Goal: Task Accomplishment & Management: Complete application form

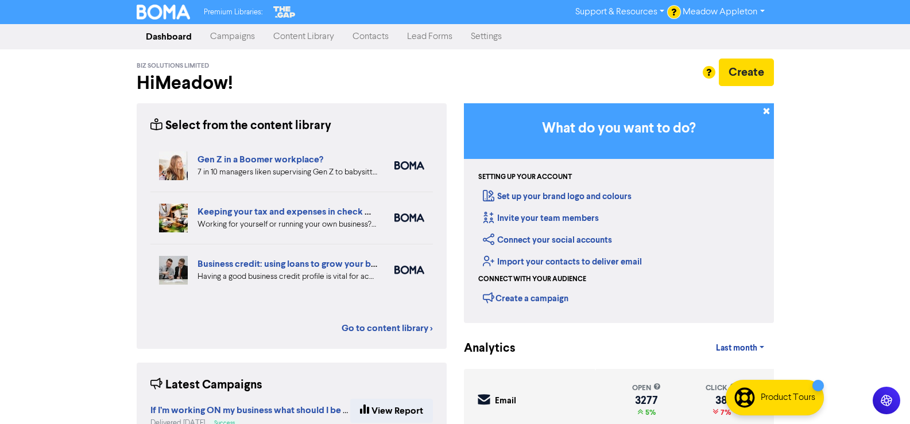
click at [386, 40] on link "Contacts" at bounding box center [370, 36] width 55 height 23
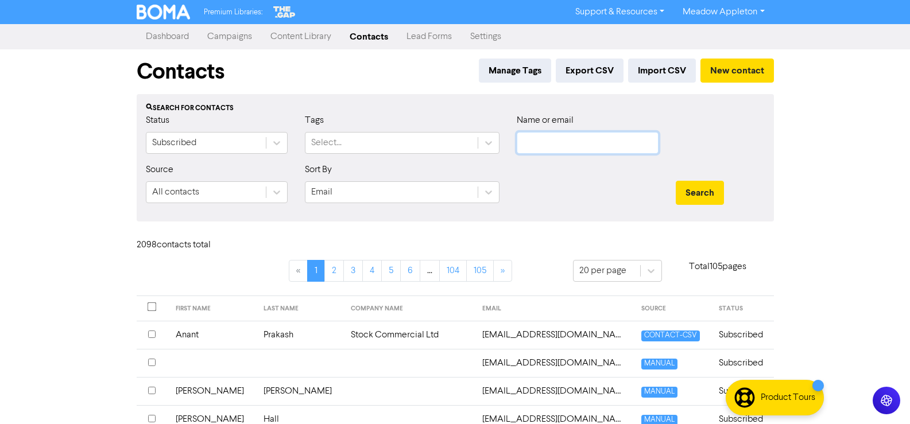
click at [578, 141] on input "text" at bounding box center [588, 143] width 142 height 22
paste input "[EMAIL_ADDRESS][DOMAIN_NAME]"
type input "[EMAIL_ADDRESS][DOMAIN_NAME]"
click at [693, 181] on button "Search" at bounding box center [700, 193] width 48 height 24
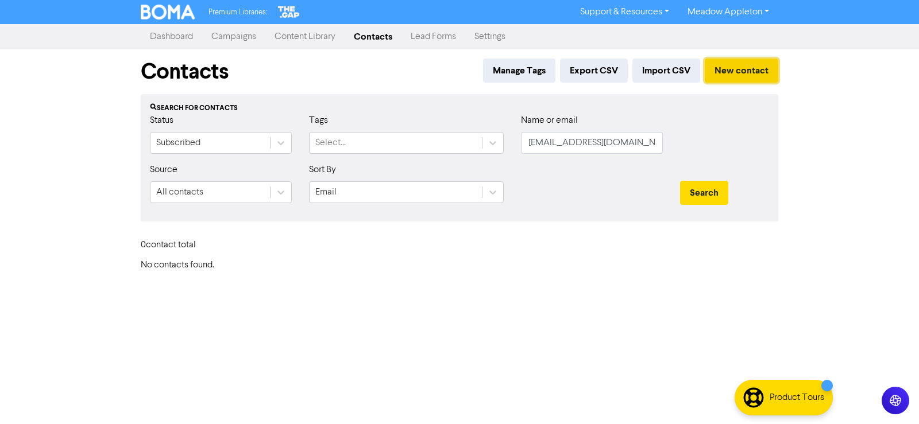
click at [767, 65] on button "New contact" at bounding box center [741, 71] width 73 height 24
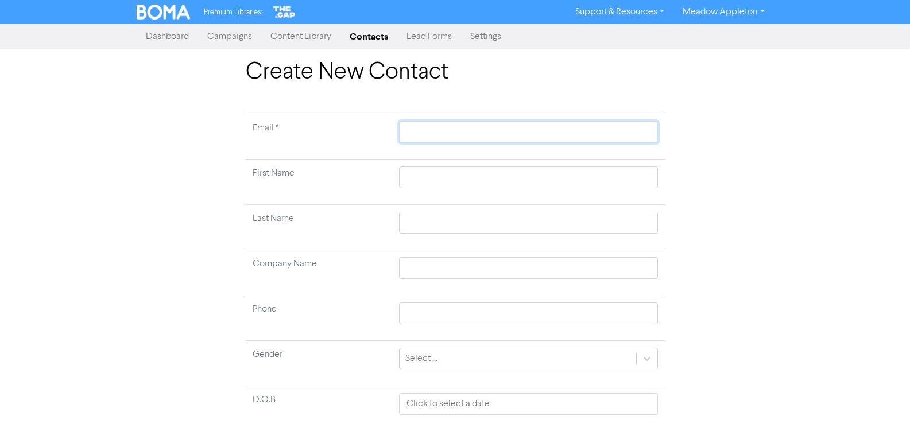
click at [456, 136] on input "text" at bounding box center [528, 132] width 258 height 22
paste input "[EMAIL_ADDRESS][DOMAIN_NAME]"
type input "[EMAIL_ADDRESS][DOMAIN_NAME]"
drag, startPoint x: 435, startPoint y: 181, endPoint x: 446, endPoint y: 178, distance: 10.7
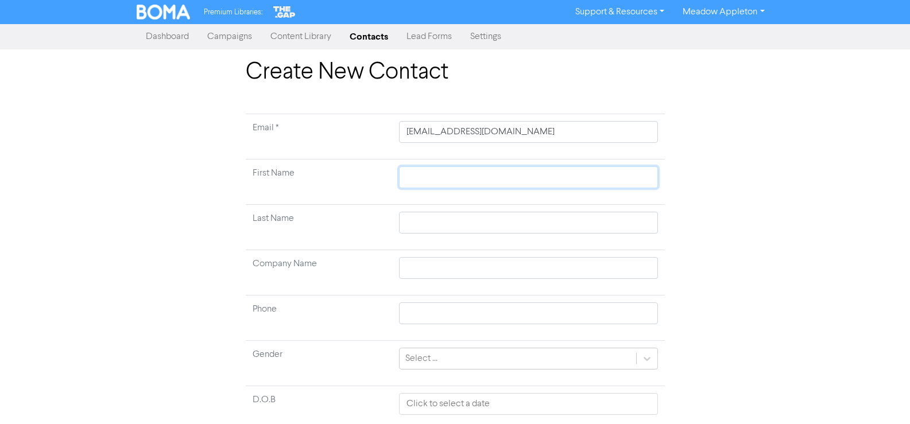
click at [435, 181] on input "text" at bounding box center [528, 178] width 258 height 22
paste input "Jurie"
type input "Jurie"
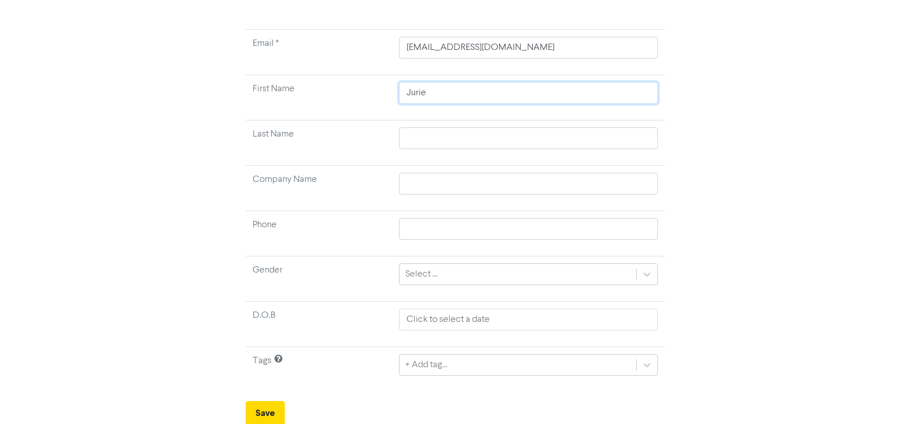
scroll to position [86, 0]
type input "Jurie"
click at [291, 407] on form "Email * [EMAIL_ADDRESS][DOMAIN_NAME] First Name [PERSON_NAME] Last Name Company…" at bounding box center [455, 226] width 419 height 396
click at [264, 407] on button "Save" at bounding box center [265, 412] width 39 height 24
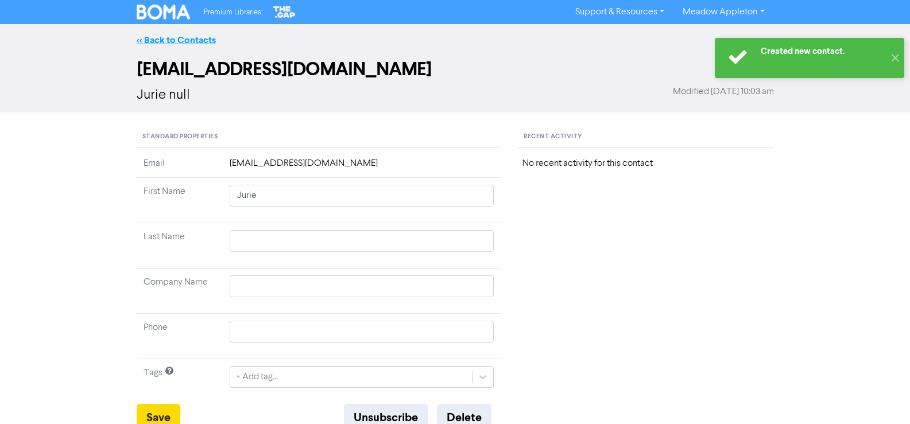
click at [159, 44] on link "<< Back to Contacts" at bounding box center [176, 39] width 79 height 11
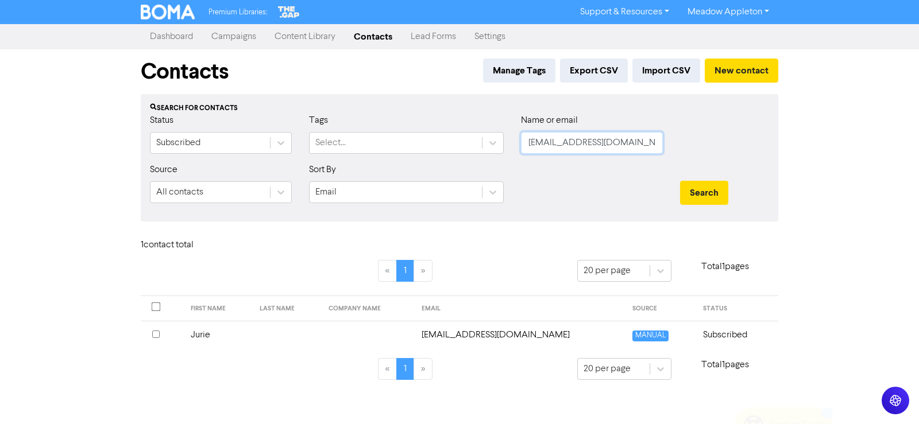
drag, startPoint x: 660, startPoint y: 140, endPoint x: 471, endPoint y: 164, distance: 189.8
click at [471, 164] on form "Status Subscribed Tags Select... Name or email [EMAIL_ADDRESS][DOMAIN_NAME] Sou…" at bounding box center [459, 163] width 619 height 99
paste input "[EMAIL_ADDRESS][DOMAIN_NAME]"
type input "[EMAIL_ADDRESS][DOMAIN_NAME]"
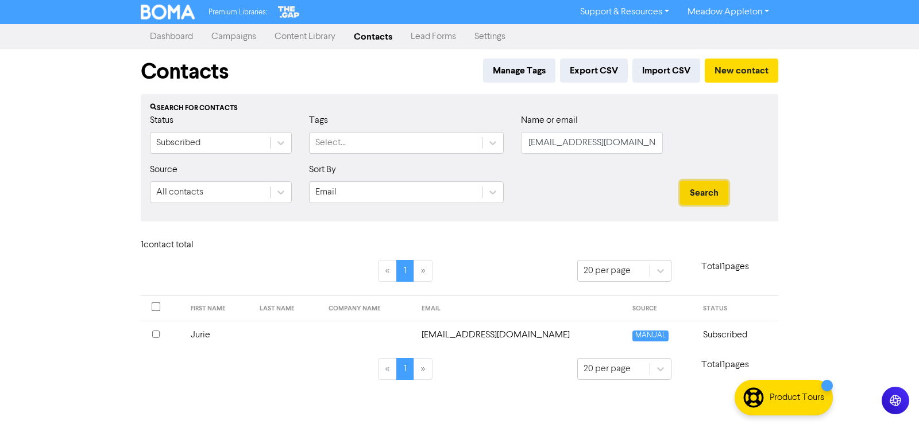
click at [709, 194] on button "Search" at bounding box center [704, 193] width 48 height 24
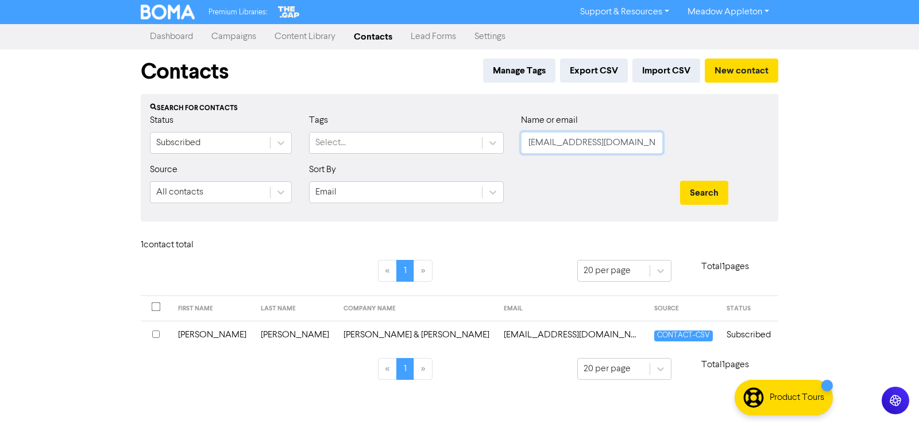
drag, startPoint x: 637, startPoint y: 143, endPoint x: 454, endPoint y: 161, distance: 183.5
click at [454, 161] on div "Status Subscribed Tags Select... Name or email [EMAIL_ADDRESS][DOMAIN_NAME]" at bounding box center [459, 138] width 636 height 49
click at [585, 142] on input "text" at bounding box center [592, 143] width 142 height 22
paste input "[EMAIL_ADDRESS][DOMAIN_NAME]"
click at [709, 184] on button "Search" at bounding box center [704, 193] width 48 height 24
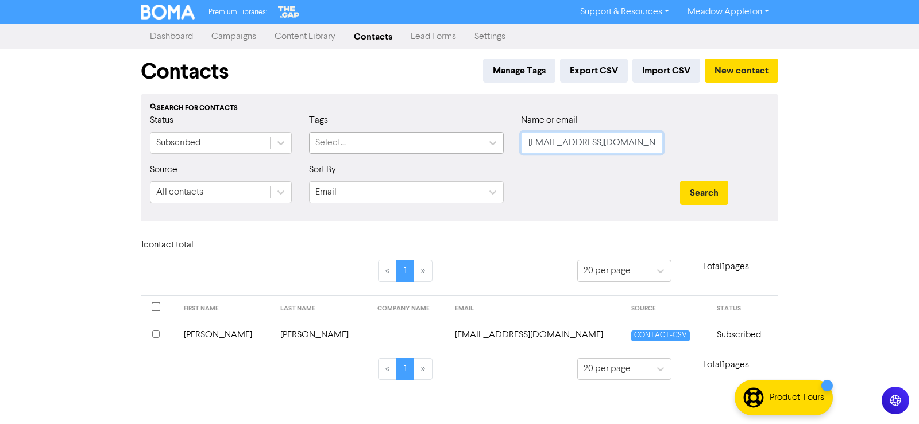
drag, startPoint x: 652, startPoint y: 146, endPoint x: 321, endPoint y: 146, distance: 330.7
click at [321, 146] on div "Status Subscribed Tags Select... Name or email [PERSON_NAME][EMAIL_ADDRESS][DOM…" at bounding box center [459, 138] width 636 height 49
paste input "[PERSON_NAME][EMAIL_ADDRESS][PERSON_NAME][DOMAIN_NAME]"
click at [690, 194] on button "Search" at bounding box center [704, 193] width 48 height 24
drag, startPoint x: 655, startPoint y: 147, endPoint x: 489, endPoint y: 148, distance: 165.9
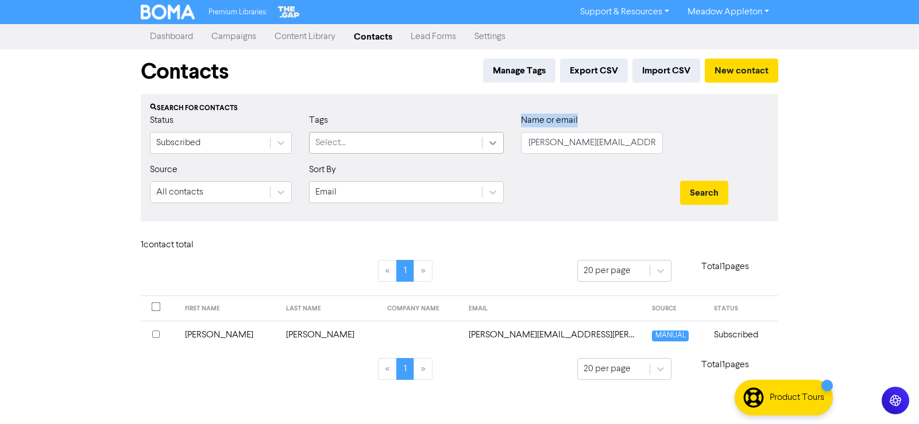
click at [489, 148] on div "Status Subscribed Tags Select... Name or email [PERSON_NAME][EMAIL_ADDRESS][PER…" at bounding box center [459, 138] width 636 height 49
click at [684, 150] on div at bounding box center [724, 138] width 106 height 49
drag, startPoint x: 651, startPoint y: 145, endPoint x: 397, endPoint y: 144, distance: 253.8
click at [407, 144] on div "Status Subscribed Tags Select... Name or email [PERSON_NAME][EMAIL_ADDRESS][PER…" at bounding box center [459, 138] width 636 height 49
paste input "[EMAIL_ADDRESS][DOMAIN_NAME]"
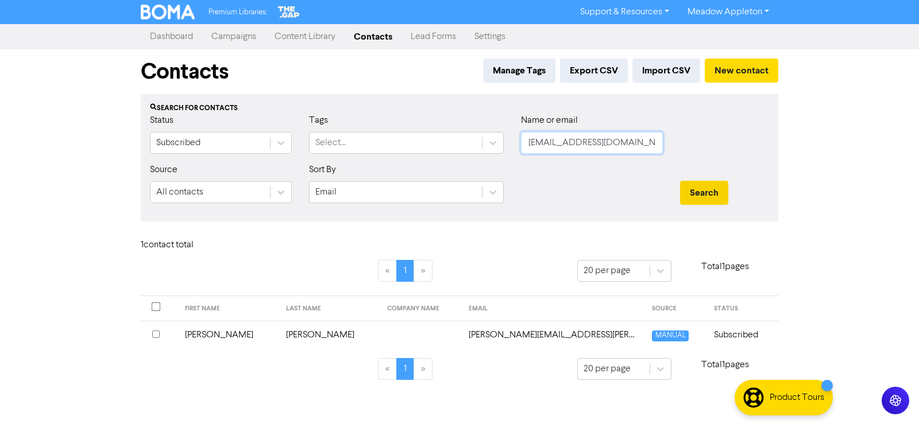
type input "[EMAIL_ADDRESS][DOMAIN_NAME]"
click at [704, 197] on button "Search" at bounding box center [704, 193] width 48 height 24
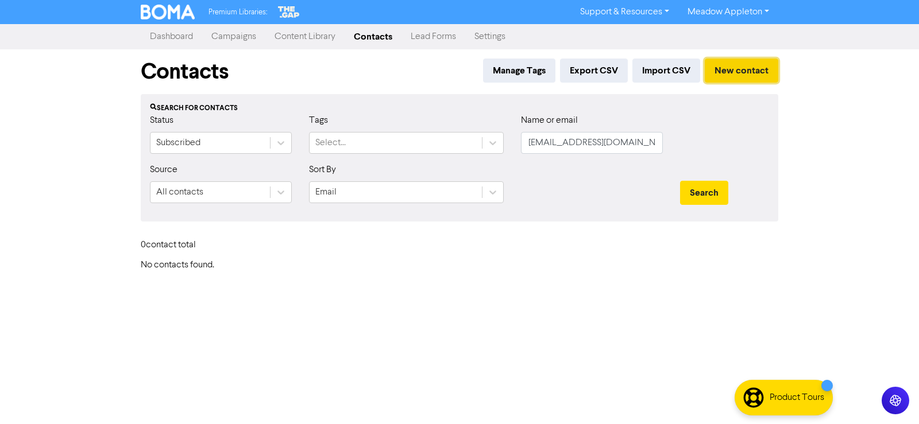
click at [751, 74] on button "New contact" at bounding box center [741, 71] width 73 height 24
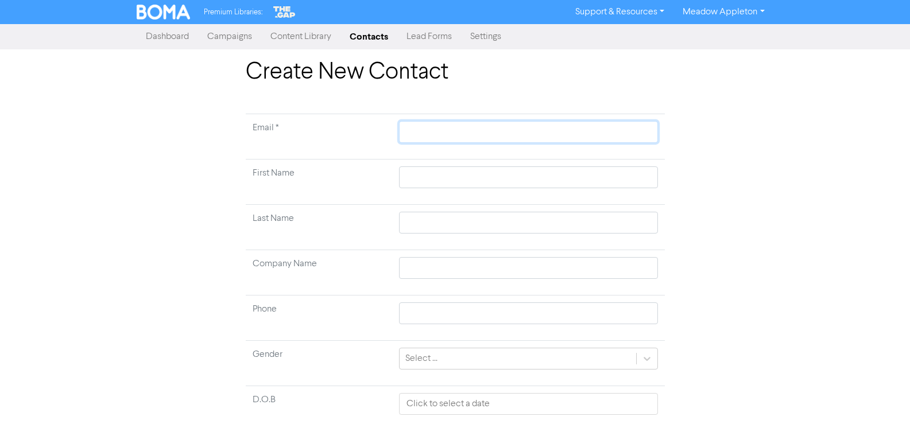
drag, startPoint x: 474, startPoint y: 136, endPoint x: 474, endPoint y: 130, distance: 6.3
click at [474, 134] on input "text" at bounding box center [528, 132] width 258 height 22
paste input "[EMAIL_ADDRESS][DOMAIN_NAME]"
type input "[EMAIL_ADDRESS][DOMAIN_NAME]"
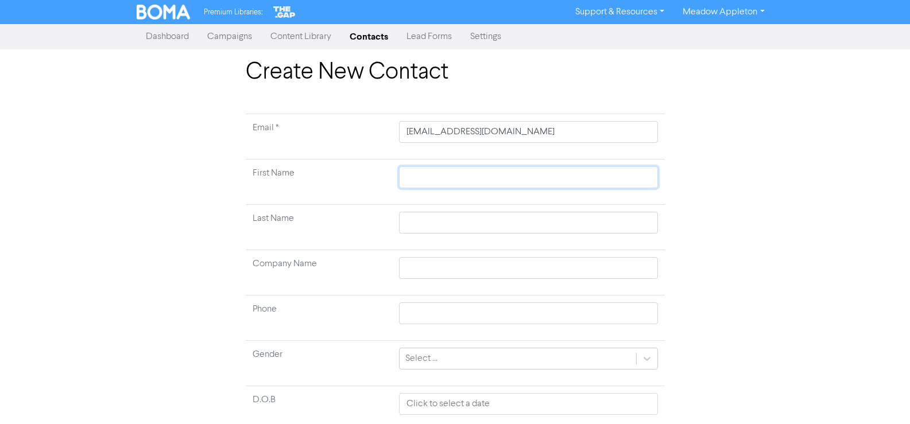
click at [489, 167] on input "text" at bounding box center [528, 178] width 258 height 22
paste input "[PERSON_NAME]"
type input "[PERSON_NAME]"
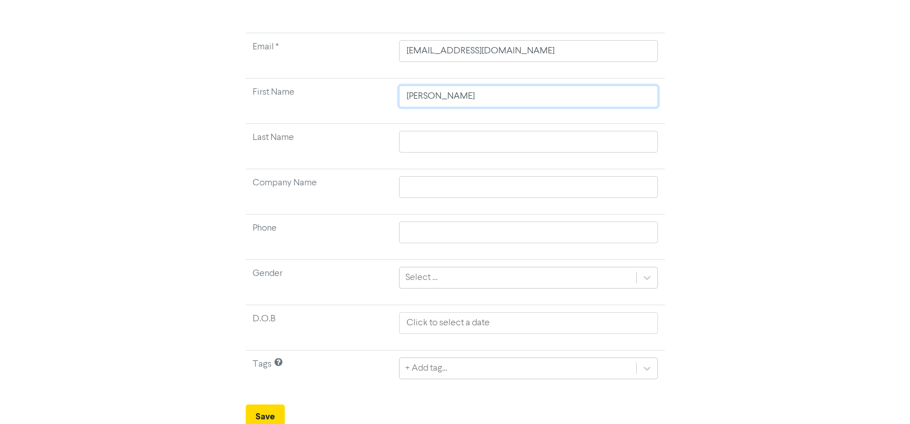
scroll to position [86, 0]
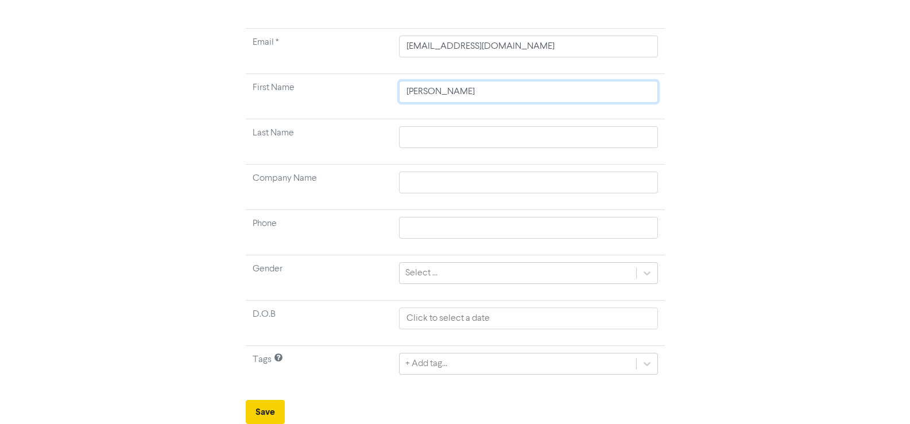
type input "[PERSON_NAME]"
click at [257, 408] on button "Save" at bounding box center [265, 412] width 39 height 24
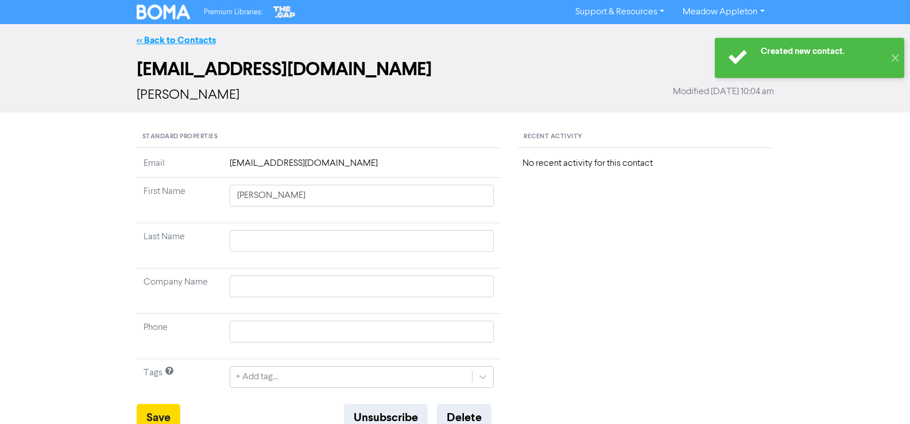
click at [183, 34] on link "<< Back to Contacts" at bounding box center [176, 39] width 79 height 11
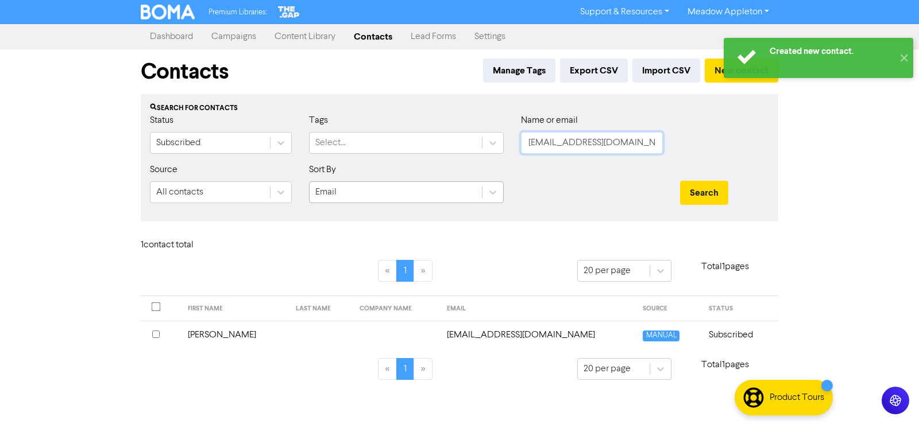
drag, startPoint x: 636, startPoint y: 142, endPoint x: 331, endPoint y: 183, distance: 307.0
click at [331, 183] on form "Status Subscribed Tags Select... Name or email [EMAIL_ADDRESS][DOMAIN_NAME] Sou…" at bounding box center [459, 163] width 619 height 99
paste input "[PERSON_NAME][EMAIL_ADDRESS][DOMAIN_NAME]"
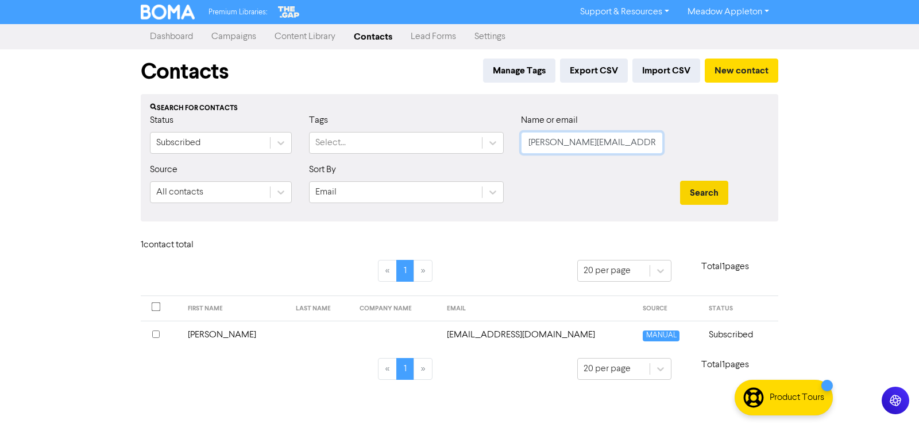
type input "[PERSON_NAME][EMAIL_ADDRESS][DOMAIN_NAME]"
click at [720, 184] on button "Search" at bounding box center [704, 193] width 48 height 24
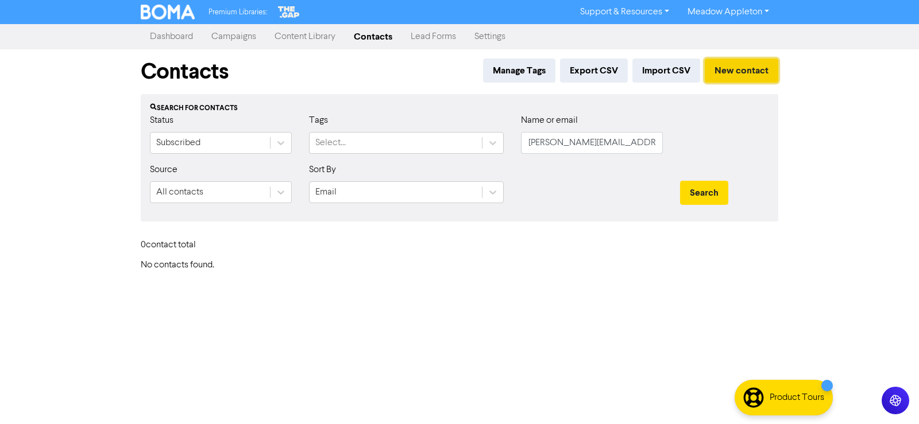
click at [733, 66] on button "New contact" at bounding box center [741, 71] width 73 height 24
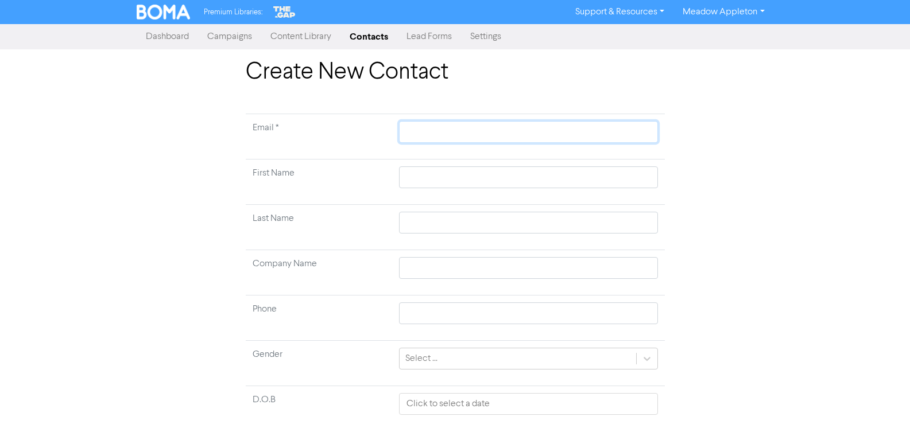
click at [444, 133] on input "text" at bounding box center [528, 132] width 258 height 22
paste input "[PERSON_NAME][EMAIL_ADDRESS][DOMAIN_NAME]"
type input "[PERSON_NAME][EMAIL_ADDRESS][DOMAIN_NAME]"
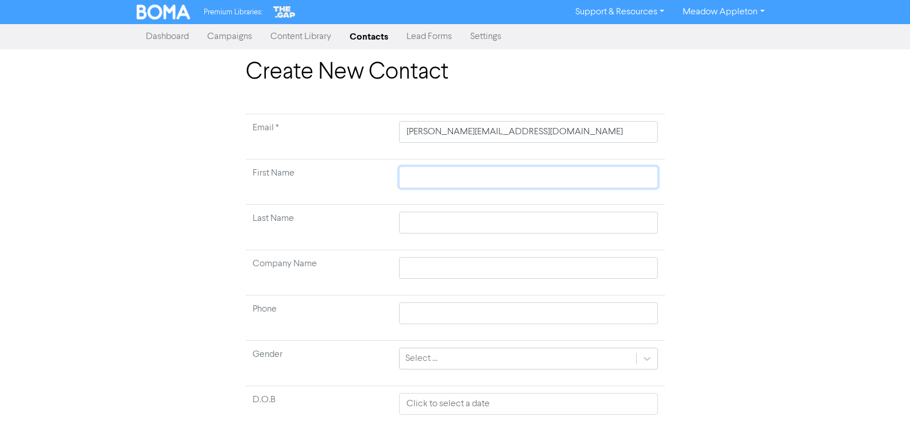
drag, startPoint x: 479, startPoint y: 173, endPoint x: 479, endPoint y: 183, distance: 9.2
click at [479, 173] on input "text" at bounding box center [528, 178] width 258 height 22
paste input "[PERSON_NAME]"
type input "[PERSON_NAME]"
click at [440, 177] on input "[PERSON_NAME]" at bounding box center [528, 178] width 258 height 22
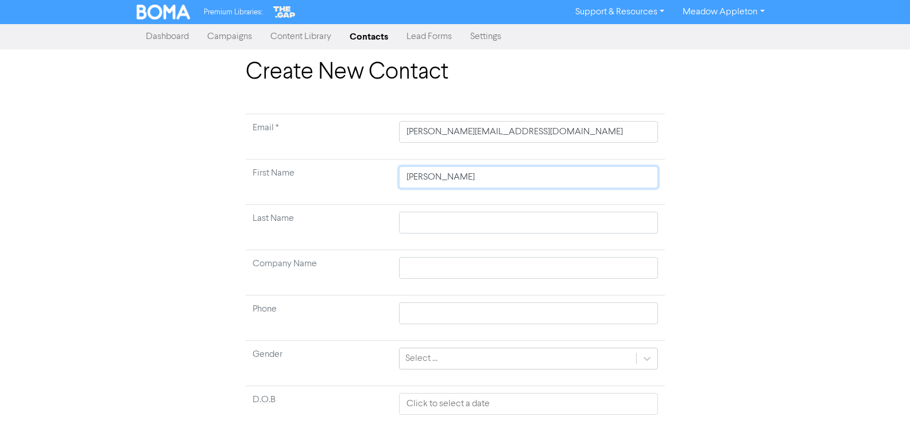
click at [440, 177] on input "[PERSON_NAME]" at bounding box center [528, 178] width 258 height 22
type input "[PERSON_NAME]"
drag, startPoint x: 425, startPoint y: 225, endPoint x: 433, endPoint y: 227, distance: 8.2
click at [425, 225] on input "text" at bounding box center [528, 223] width 258 height 22
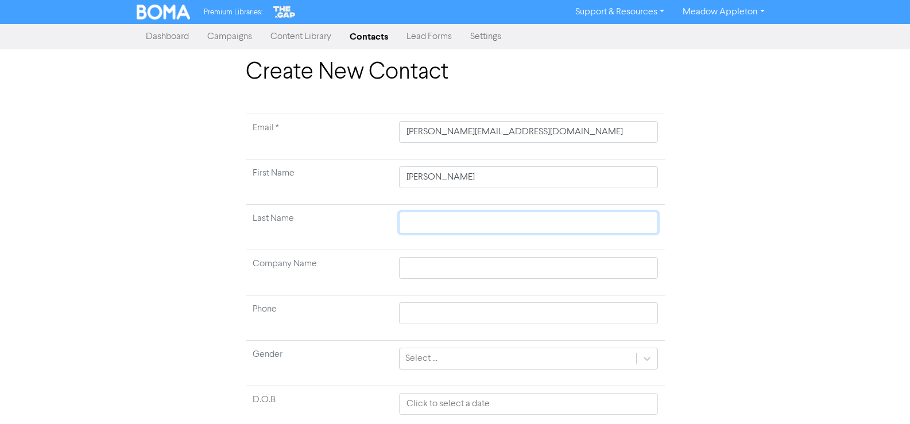
paste input "[PERSON_NAME]"
type input "[PERSON_NAME]"
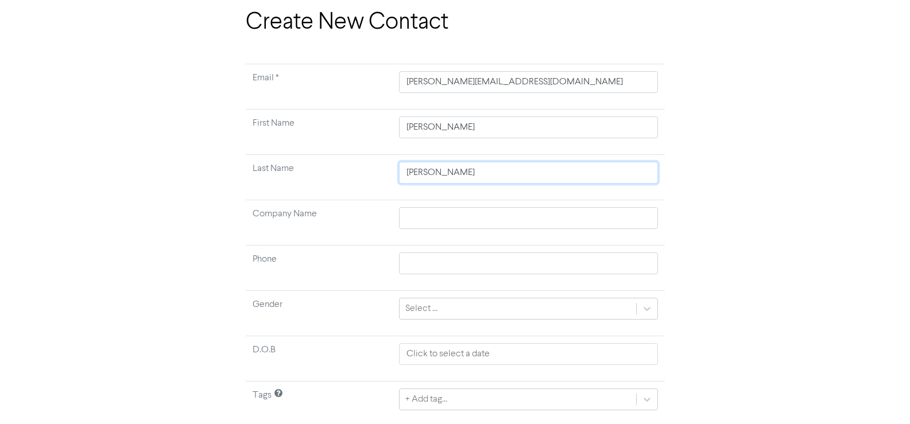
scroll to position [86, 0]
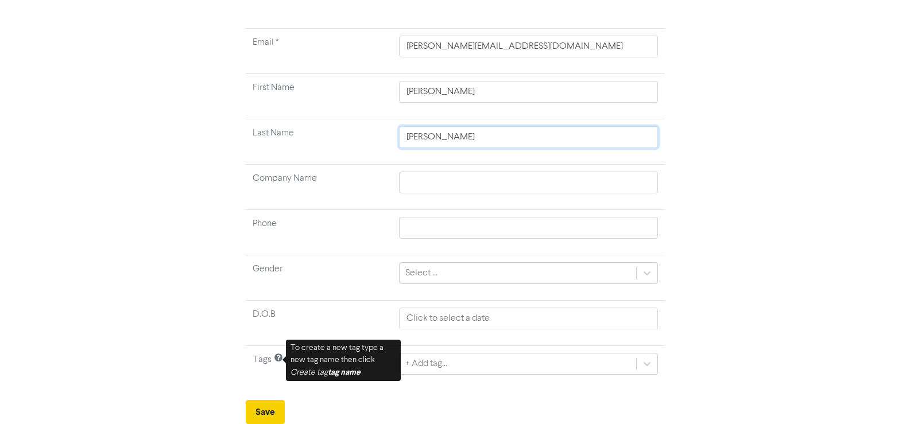
type input "[PERSON_NAME]"
click at [249, 412] on button "Save" at bounding box center [265, 412] width 39 height 24
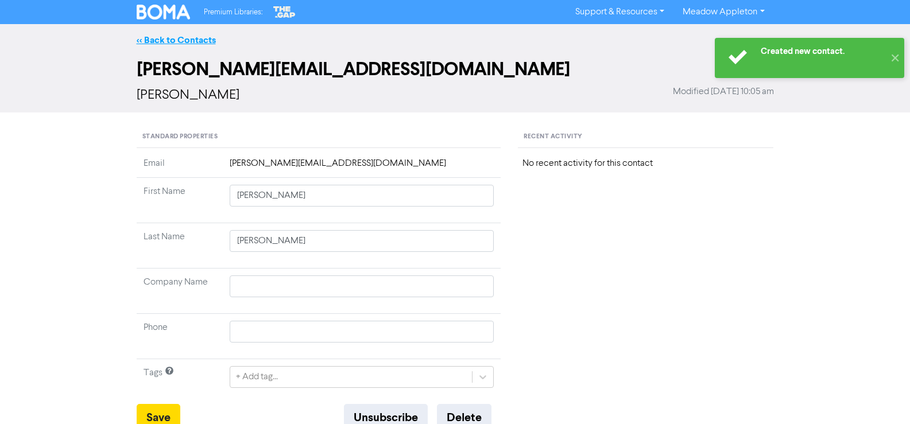
click at [175, 37] on link "<< Back to Contacts" at bounding box center [176, 39] width 79 height 11
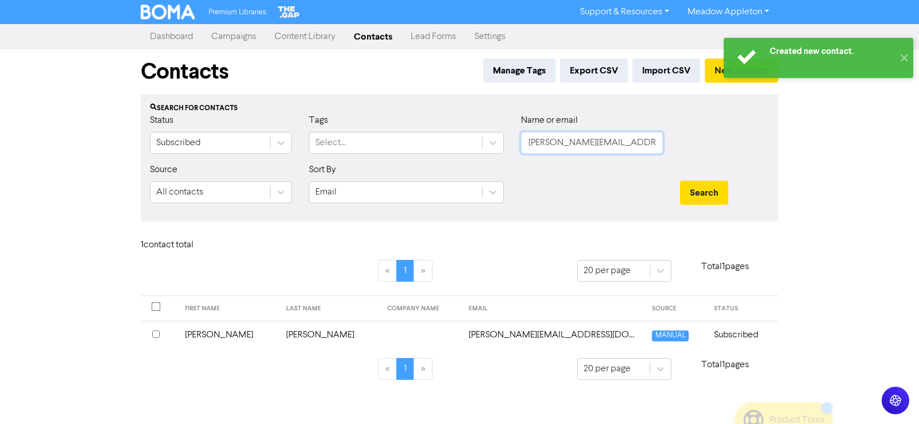
drag, startPoint x: 622, startPoint y: 142, endPoint x: 509, endPoint y: 148, distance: 113.3
click at [509, 148] on div "Status Subscribed Tags Select... Name or email [PERSON_NAME][EMAIL_ADDRESS][DOM…" at bounding box center [459, 138] width 636 height 49
paste input "[PERSON_NAME][EMAIL_ADDRESS][PERSON_NAME][DOMAIN_NAME]"
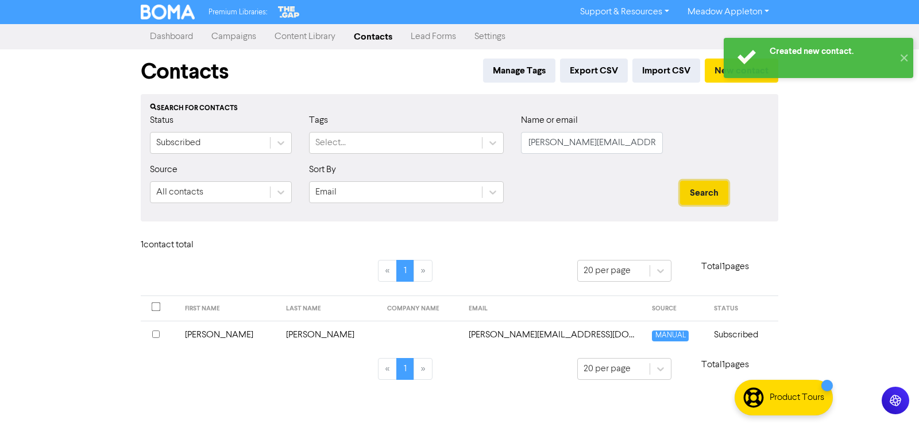
click at [707, 196] on button "Search" at bounding box center [704, 193] width 48 height 24
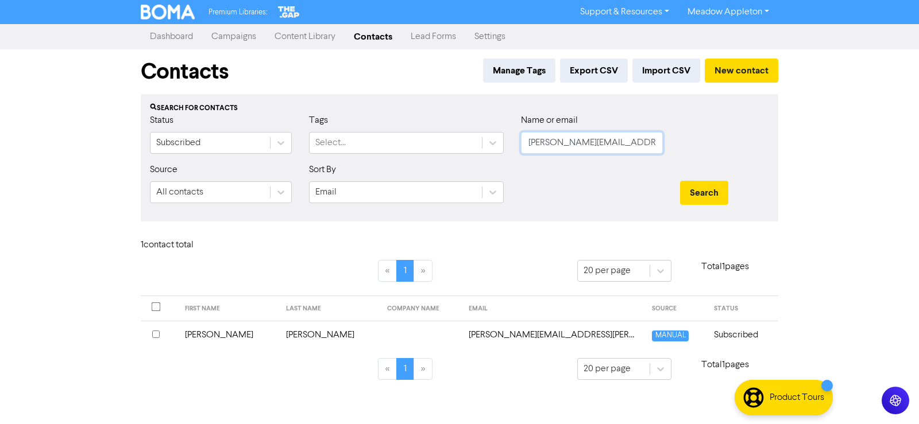
drag, startPoint x: 613, startPoint y: 147, endPoint x: 512, endPoint y: 171, distance: 103.9
click at [380, 151] on div "Status Subscribed Tags Select... Name or email [PERSON_NAME][EMAIL_ADDRESS][PER…" at bounding box center [459, 138] width 636 height 49
paste input "ajmbnz"
type input "[EMAIL_ADDRESS][DOMAIN_NAME]"
click at [711, 193] on button "Search" at bounding box center [704, 193] width 48 height 24
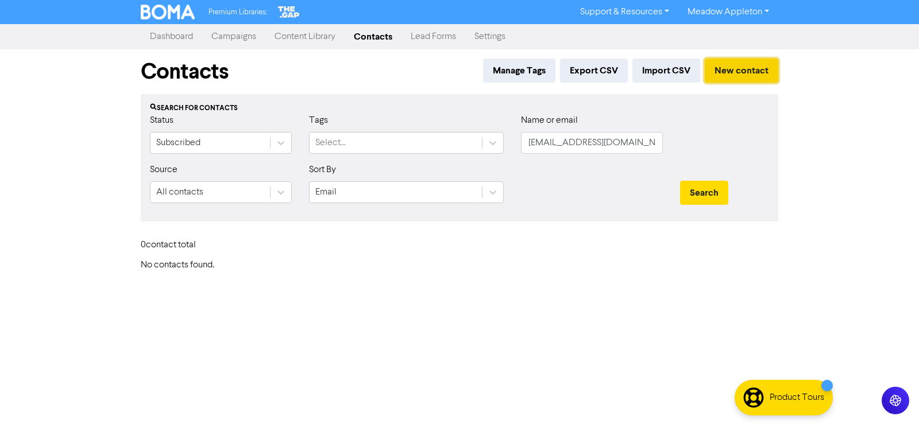
click at [758, 71] on button "New contact" at bounding box center [741, 71] width 73 height 24
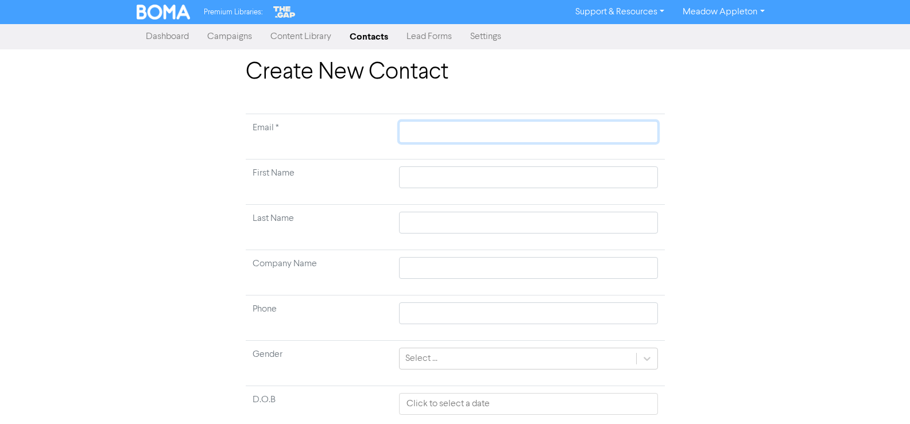
click at [429, 130] on input "text" at bounding box center [528, 132] width 258 height 22
paste input "[EMAIL_ADDRESS][DOMAIN_NAME]"
type input "[EMAIL_ADDRESS][DOMAIN_NAME]"
click at [464, 174] on input "text" at bounding box center [528, 178] width 258 height 22
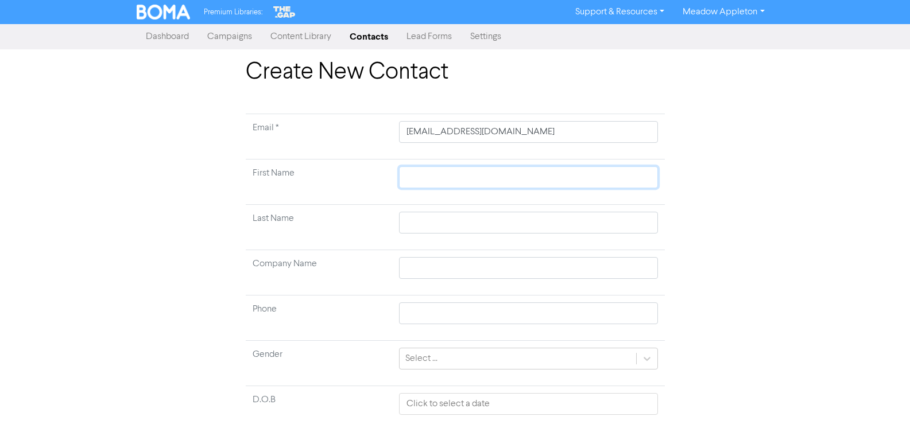
paste input "[PERSON_NAME]"
type input "[PERSON_NAME]"
click at [466, 175] on input "[PERSON_NAME]" at bounding box center [528, 178] width 258 height 22
type input "[PERSON_NAME]"
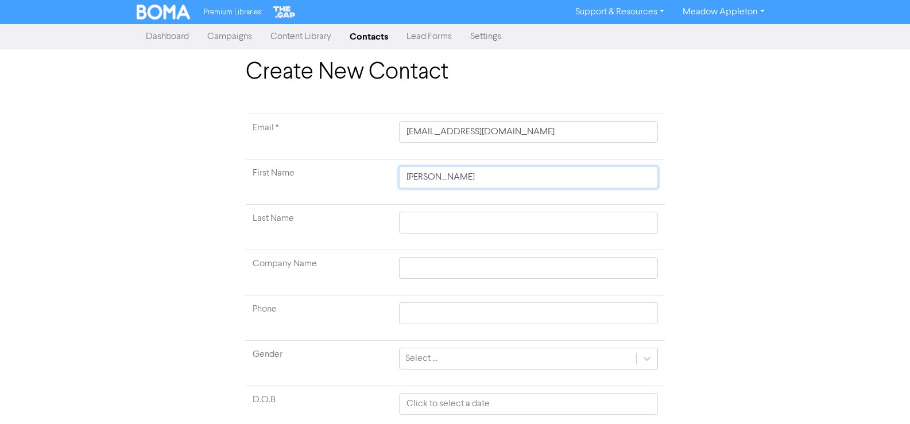
type input "[PERSON_NAME]"
drag, startPoint x: 445, startPoint y: 221, endPoint x: 479, endPoint y: 220, distance: 33.9
click at [444, 221] on input "text" at bounding box center [528, 223] width 258 height 22
paste input "[PERSON_NAME]"
type input "[PERSON_NAME]"
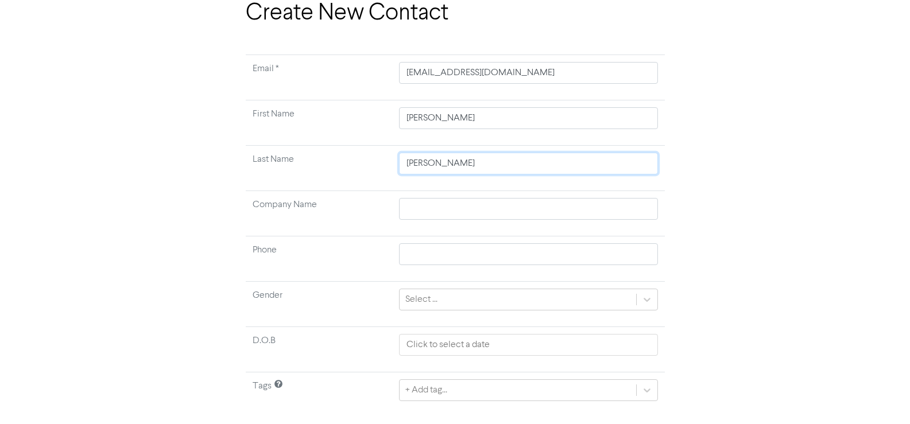
scroll to position [86, 0]
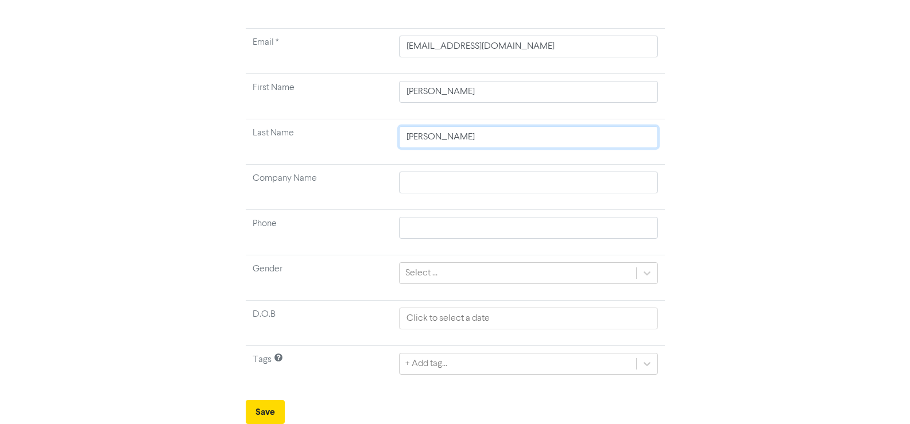
type input "[PERSON_NAME]"
click at [261, 412] on button "Save" at bounding box center [265, 412] width 39 height 24
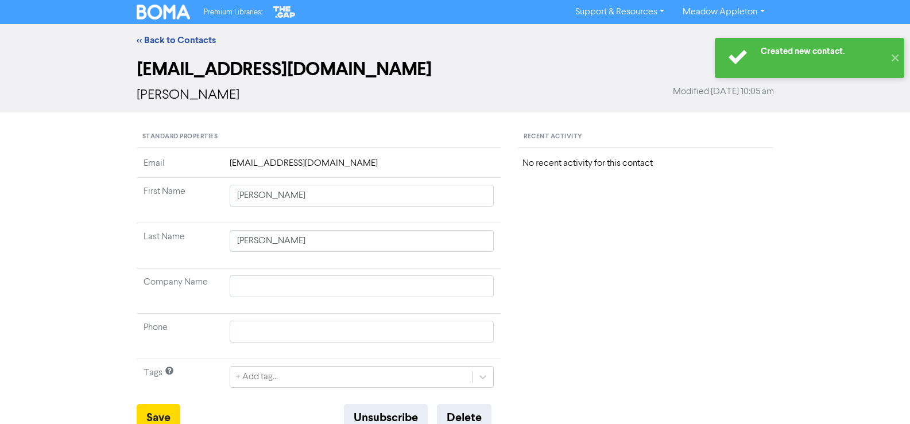
click at [162, 48] on div "<< Back to Contacts" at bounding box center [455, 40] width 910 height 32
click at [159, 42] on link "<< Back to Contacts" at bounding box center [176, 39] width 79 height 11
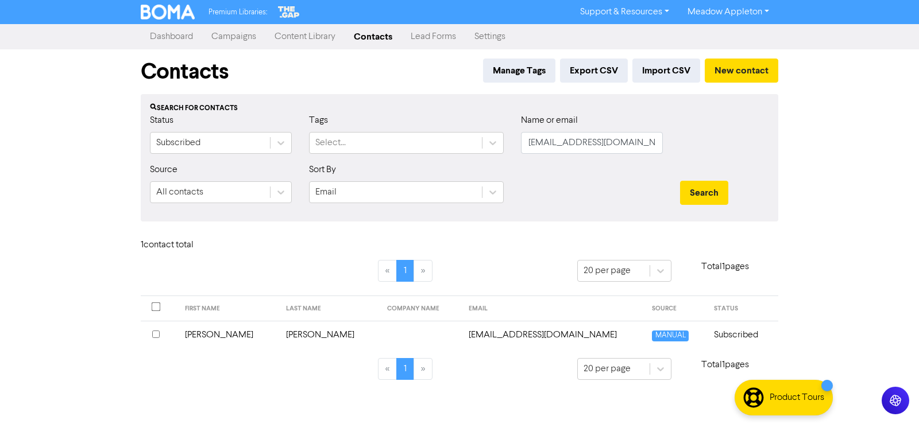
drag, startPoint x: 647, startPoint y: 129, endPoint x: 606, endPoint y: 139, distance: 42.5
click at [606, 139] on div "Name or email [EMAIL_ADDRESS][DOMAIN_NAME]" at bounding box center [592, 134] width 142 height 40
drag, startPoint x: 617, startPoint y: 145, endPoint x: 491, endPoint y: 143, distance: 125.8
click at [491, 143] on div "Status Subscribed Tags Select... Name or email [EMAIL_ADDRESS][DOMAIN_NAME]" at bounding box center [459, 138] width 636 height 49
paste input "[EMAIL_ADDRESS][DOMAIN_NAME]"
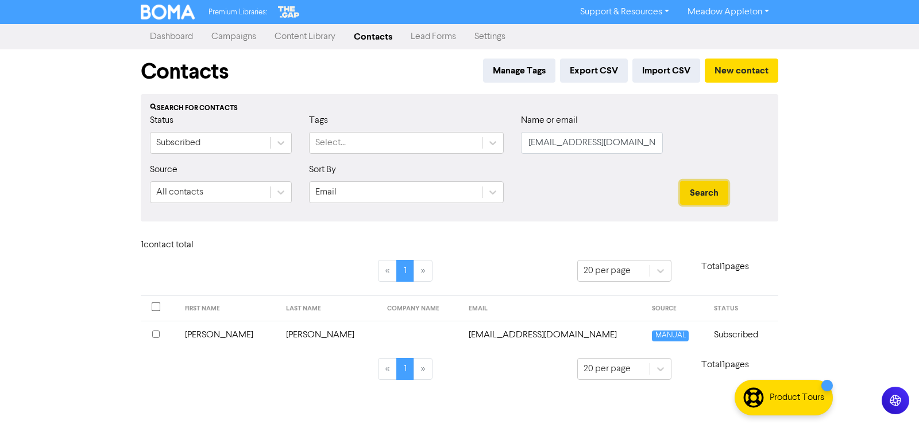
click at [719, 188] on button "Search" at bounding box center [704, 193] width 48 height 24
drag, startPoint x: 633, startPoint y: 140, endPoint x: 434, endPoint y: 137, distance: 199.3
click at [434, 137] on div "Status Subscribed Tags Select... Name or email [EMAIL_ADDRESS][DOMAIN_NAME]" at bounding box center [459, 138] width 636 height 49
paste input "[EMAIL_ADDRESS][DOMAIN_NAME]"
type input "[EMAIL_ADDRESS][DOMAIN_NAME]"
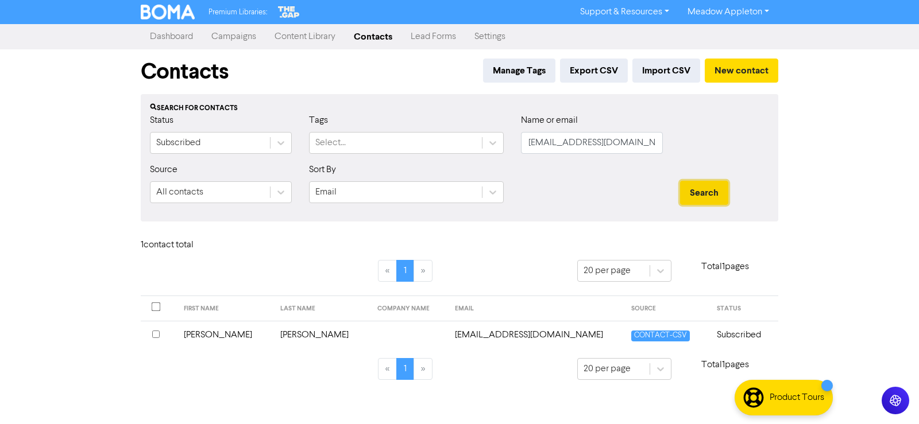
click at [695, 189] on button "Search" at bounding box center [704, 193] width 48 height 24
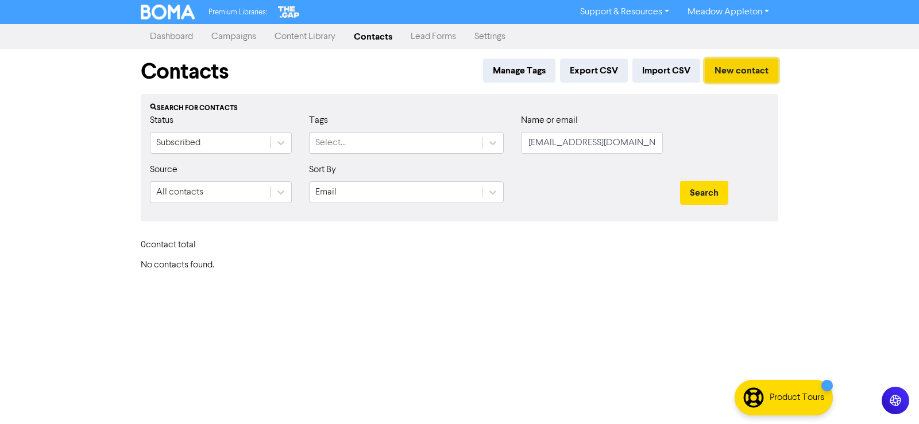
click at [735, 66] on button "New contact" at bounding box center [741, 71] width 73 height 24
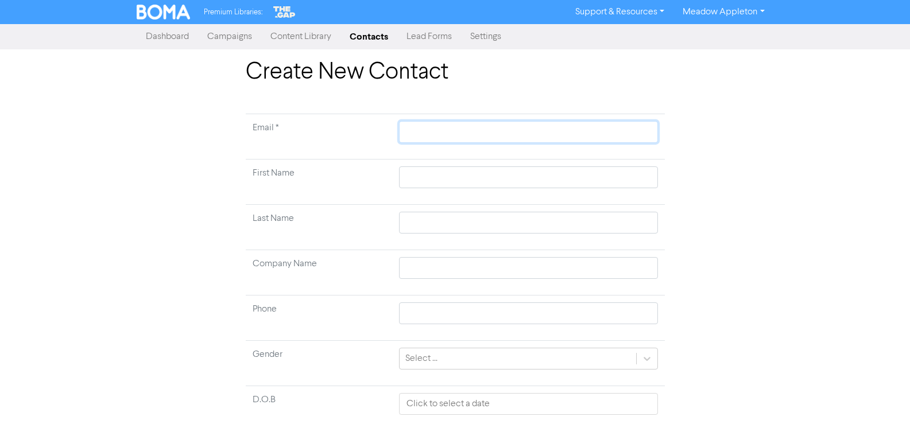
click at [470, 130] on input "text" at bounding box center [528, 132] width 258 height 22
paste input "[EMAIL_ADDRESS][DOMAIN_NAME]"
type input "[EMAIL_ADDRESS][DOMAIN_NAME]"
click at [483, 171] on input "text" at bounding box center [528, 178] width 258 height 22
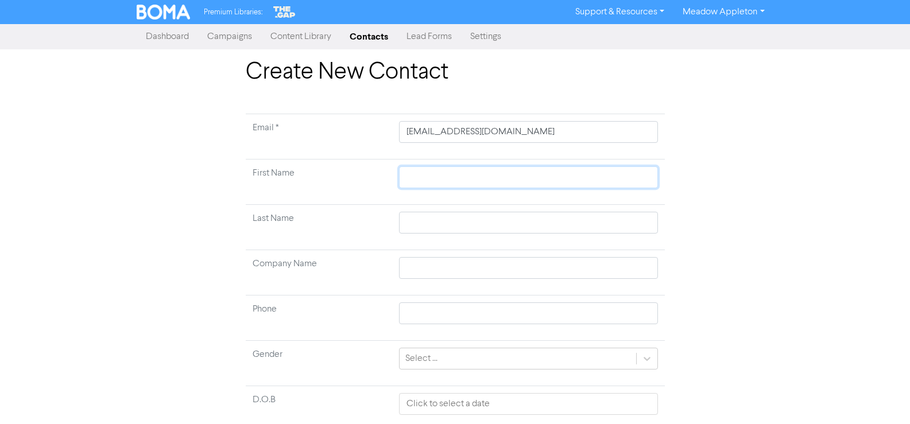
paste input "[PERSON_NAME]"
type input "[PERSON_NAME]"
click at [452, 173] on input "[PERSON_NAME]" at bounding box center [528, 178] width 258 height 22
type input "Savania"
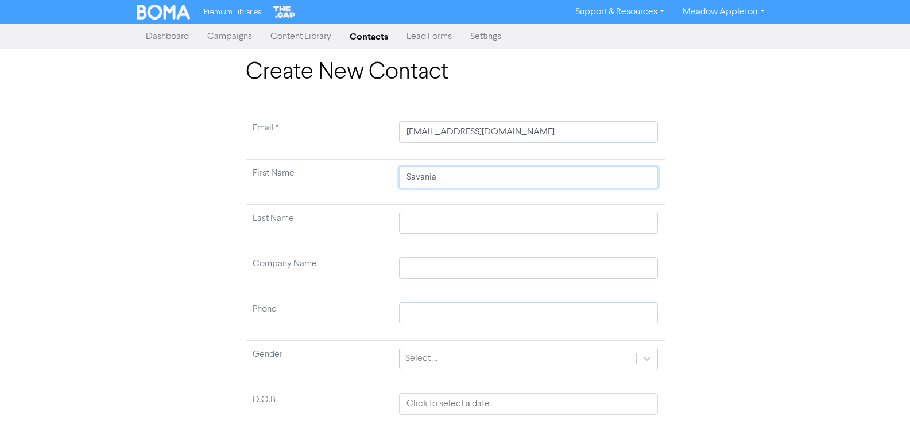
type input "Savania"
drag, startPoint x: 420, startPoint y: 233, endPoint x: 485, endPoint y: 226, distance: 64.7
click at [420, 233] on input "text" at bounding box center [528, 223] width 258 height 22
paste input "Moodley"
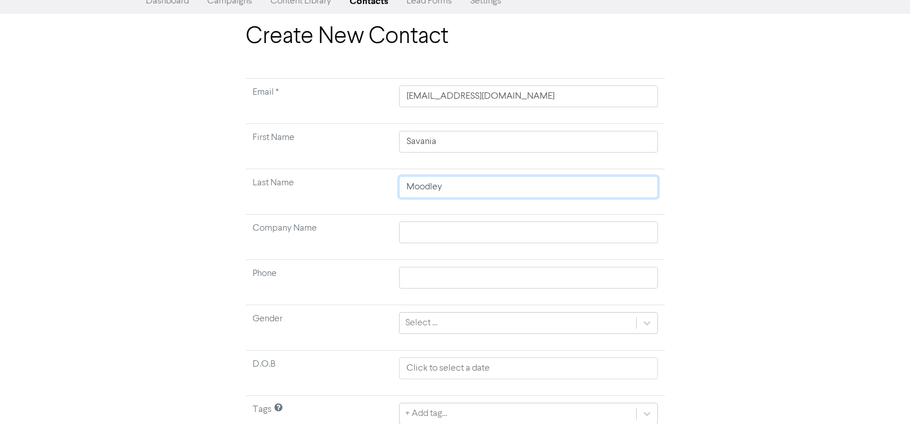
scroll to position [86, 0]
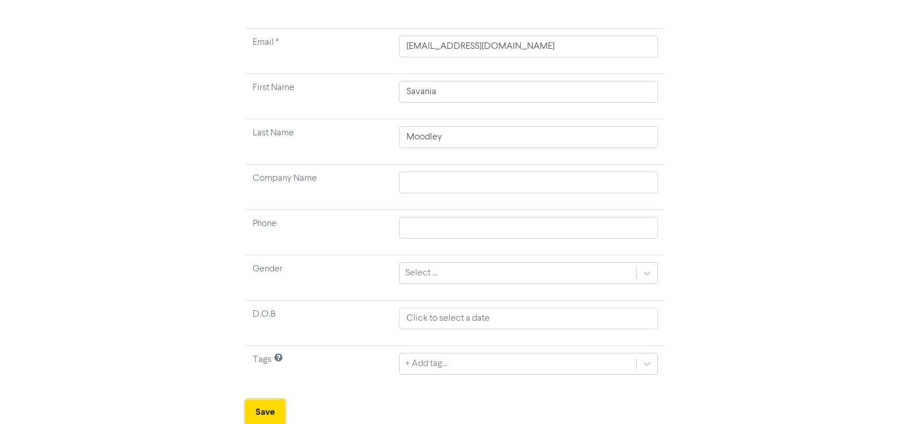
drag, startPoint x: 269, startPoint y: 406, endPoint x: 370, endPoint y: 394, distance: 101.1
click at [269, 405] on button "Save" at bounding box center [265, 412] width 39 height 24
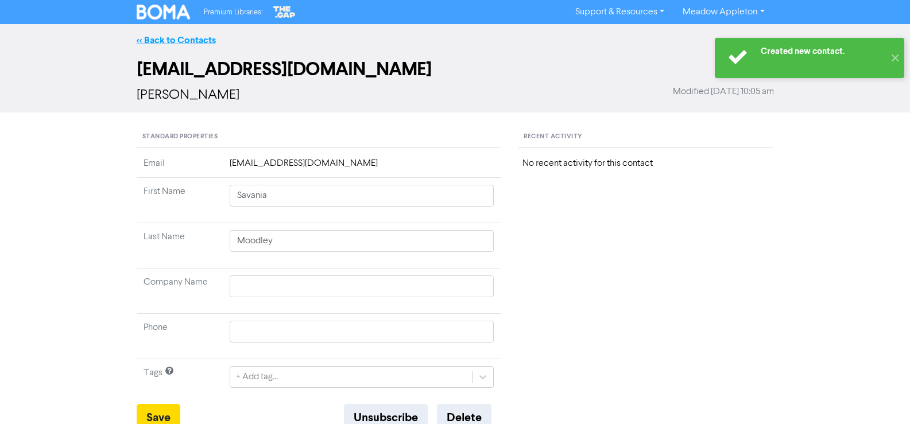
click at [181, 36] on link "<< Back to Contacts" at bounding box center [176, 39] width 79 height 11
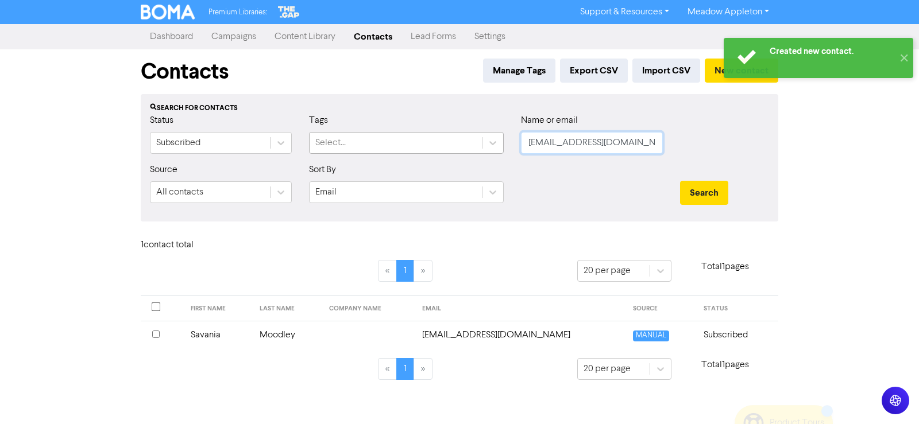
drag, startPoint x: 653, startPoint y: 140, endPoint x: 455, endPoint y: 147, distance: 197.6
click at [455, 147] on div "Status Subscribed Tags Select... Name or email [EMAIL_ADDRESS][DOMAIN_NAME]" at bounding box center [459, 138] width 636 height 49
paste input "bh.[PERSON_NAME].park"
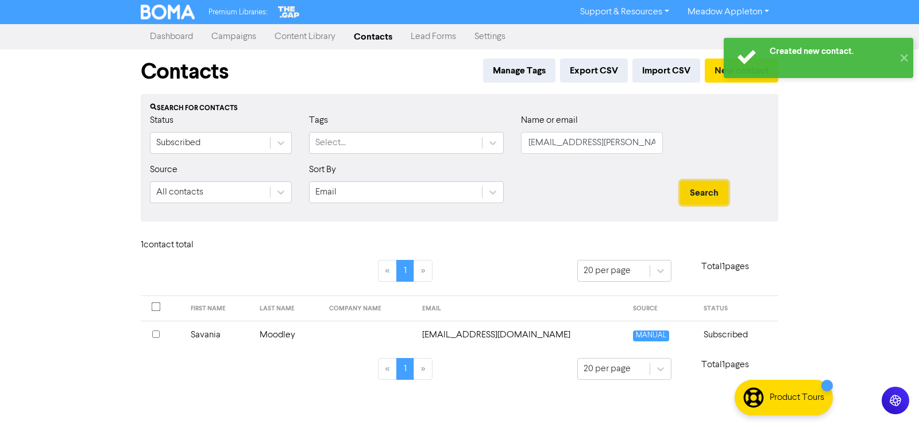
click at [711, 200] on button "Search" at bounding box center [704, 193] width 48 height 24
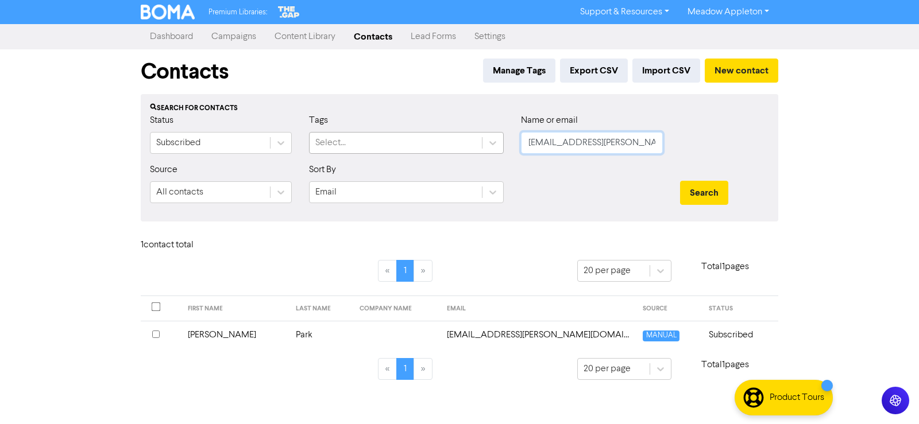
drag, startPoint x: 644, startPoint y: 143, endPoint x: 474, endPoint y: 143, distance: 170.5
click at [474, 143] on div "Status Subscribed Tags Select... Name or email [EMAIL_ADDRESS][PERSON_NAME][DOM…" at bounding box center [459, 138] width 636 height 49
paste input "[PERSON_NAME]tyler3544"
click at [723, 196] on button "Search" at bounding box center [704, 193] width 48 height 24
drag, startPoint x: 639, startPoint y: 145, endPoint x: 445, endPoint y: 150, distance: 194.1
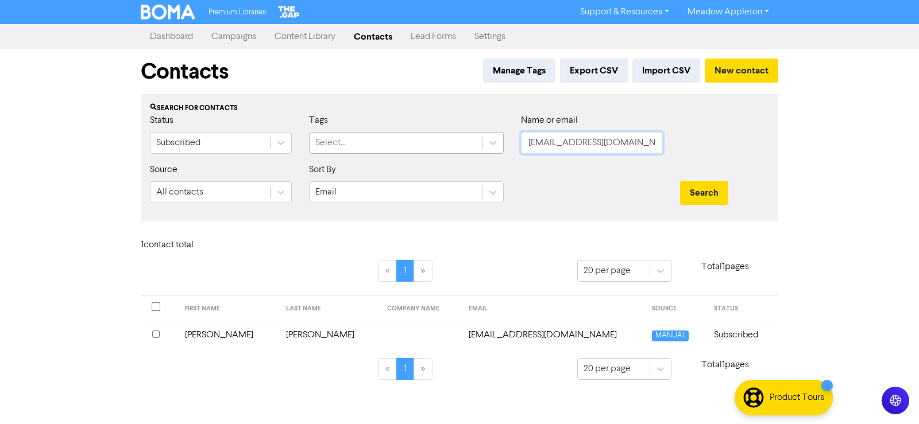
click at [445, 150] on div "Status Subscribed Tags Select... Name or email [EMAIL_ADDRESS][DOMAIN_NAME]" at bounding box center [459, 138] width 636 height 49
paste input "[EMAIL_ADDRESS][DOMAIN_NAME]"
click at [707, 198] on button "Search" at bounding box center [704, 193] width 48 height 24
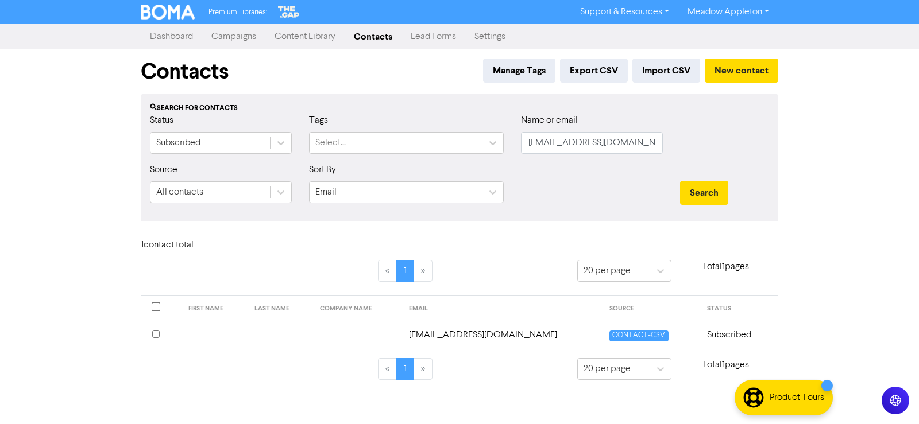
click at [537, 328] on td "[EMAIL_ADDRESS][DOMAIN_NAME]" at bounding box center [502, 335] width 201 height 28
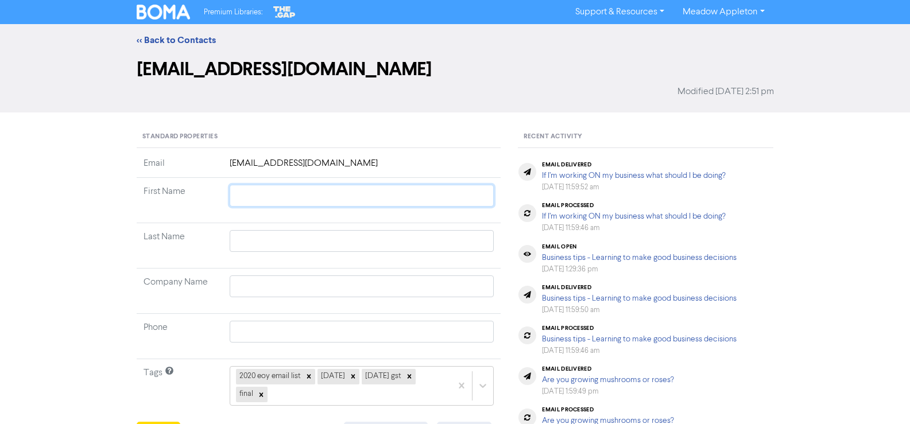
drag, startPoint x: 288, startPoint y: 193, endPoint x: 302, endPoint y: 197, distance: 14.4
click at [288, 193] on input "text" at bounding box center [362, 196] width 265 height 22
paste input "[PERSON_NAME]"
click at [284, 199] on input "[PERSON_NAME]" at bounding box center [362, 196] width 265 height 22
click at [267, 195] on input "[PERSON_NAME]" at bounding box center [362, 196] width 265 height 22
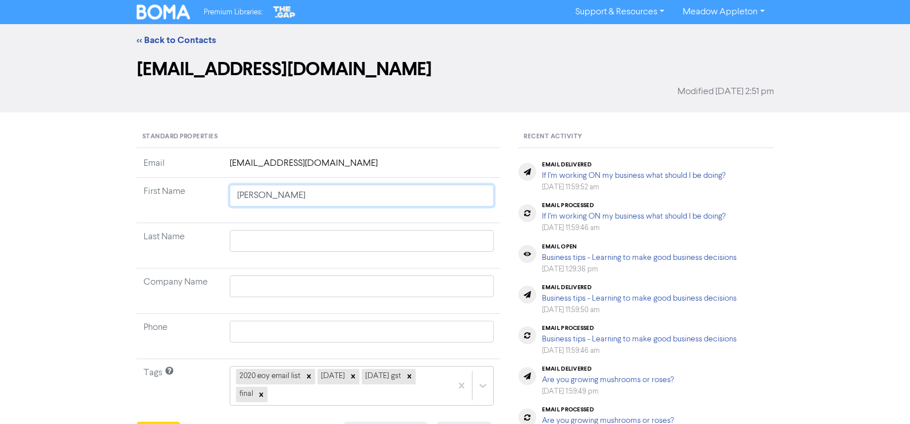
click at [267, 195] on input "[PERSON_NAME]" at bounding box center [362, 196] width 265 height 22
click at [262, 237] on input "text" at bounding box center [362, 241] width 265 height 22
paste input "Ram"
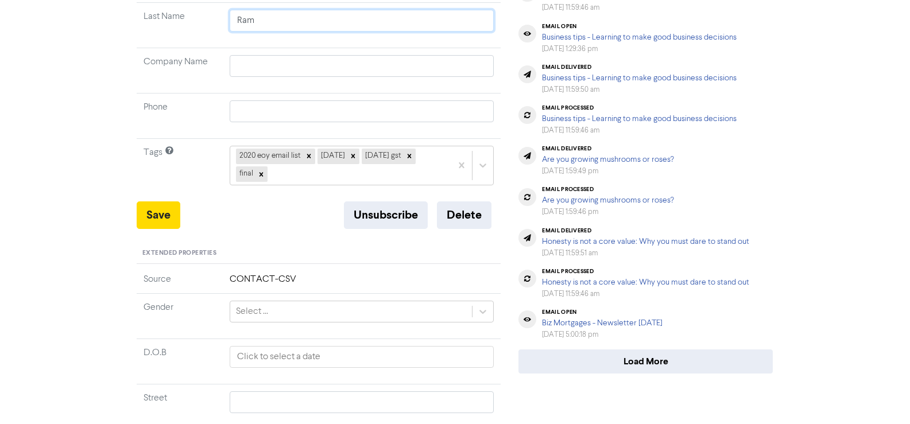
scroll to position [345, 0]
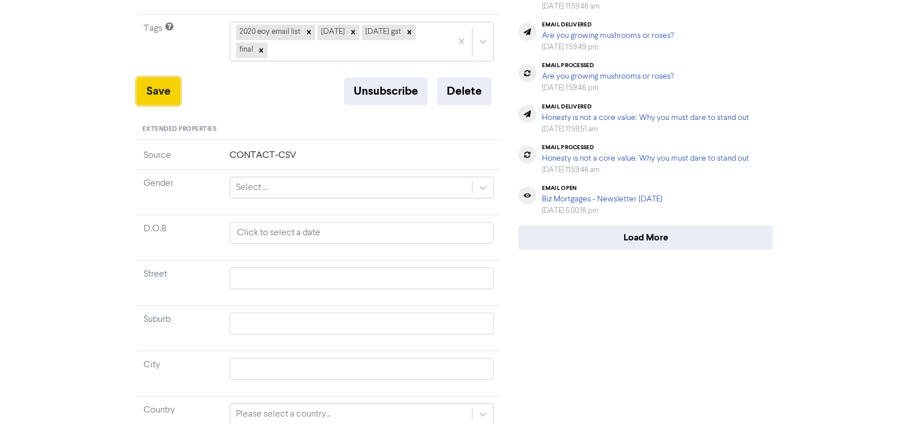
click at [155, 91] on button "Save" at bounding box center [159, 92] width 44 height 28
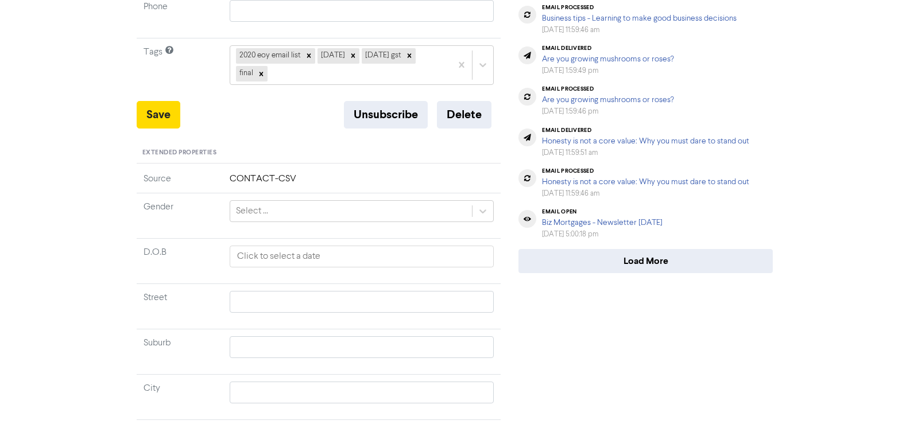
scroll to position [0, 0]
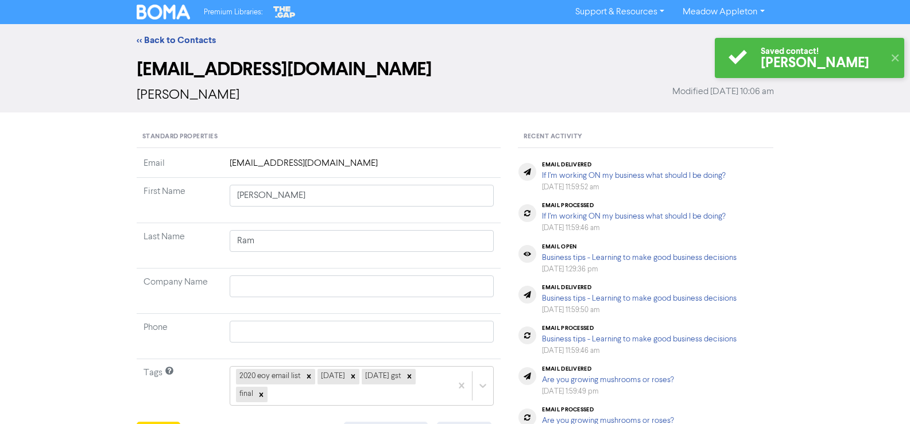
click at [167, 51] on div "<< Back to Contacts" at bounding box center [455, 40] width 910 height 32
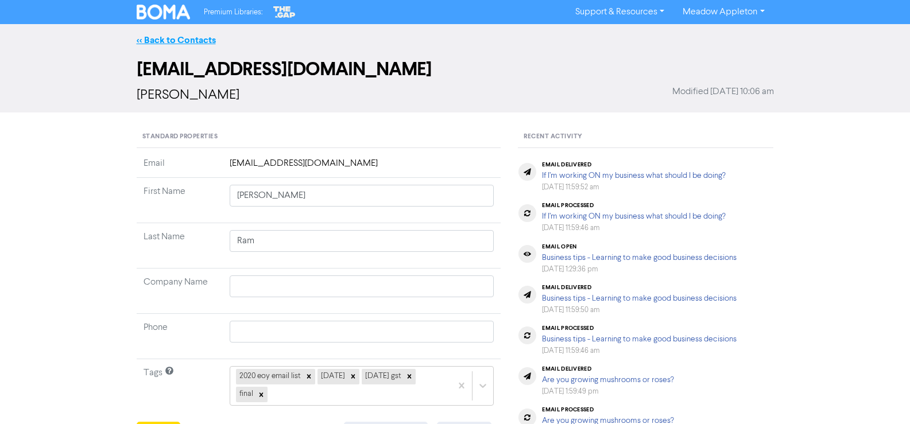
click at [167, 40] on link "<< Back to Contacts" at bounding box center [176, 39] width 79 height 11
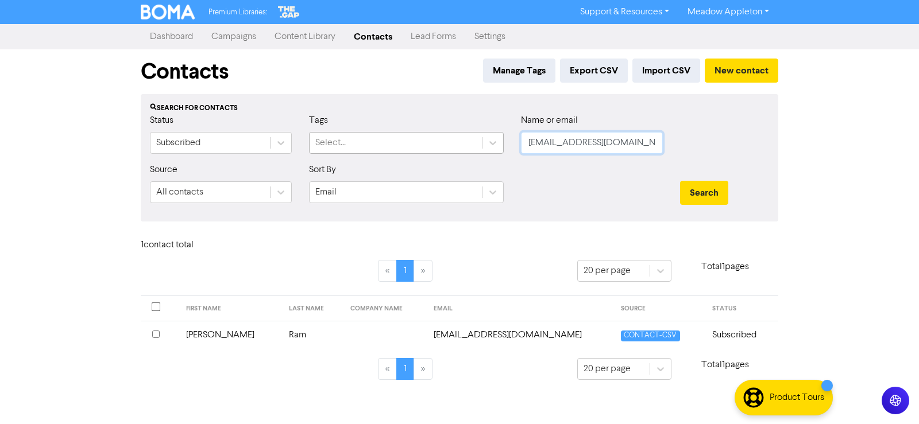
drag, startPoint x: 617, startPoint y: 140, endPoint x: 465, endPoint y: 147, distance: 152.3
click at [465, 147] on div "Status Subscribed Tags Select... Name or email [PERSON_NAME][EMAIL_ADDRESS][DOM…" at bounding box center [459, 138] width 636 height 49
paste input "[EMAIL_ADDRESS][DOMAIN_NAME]"
click at [692, 184] on button "Search" at bounding box center [704, 193] width 48 height 24
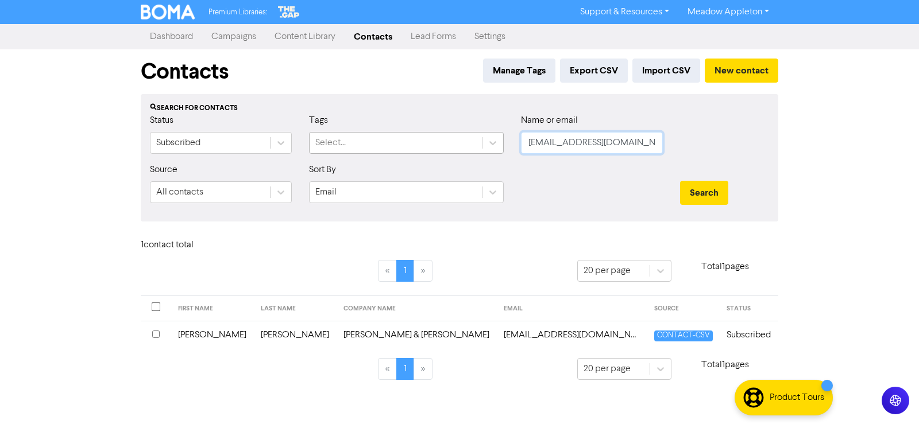
drag, startPoint x: 645, startPoint y: 141, endPoint x: 475, endPoint y: 153, distance: 171.0
click at [456, 149] on div "Status Subscribed Tags Select... Name or email [EMAIL_ADDRESS][DOMAIN_NAME]" at bounding box center [459, 138] width 636 height 49
paste input "[EMAIL_ADDRESS]"
click at [713, 191] on button "Search" at bounding box center [704, 193] width 48 height 24
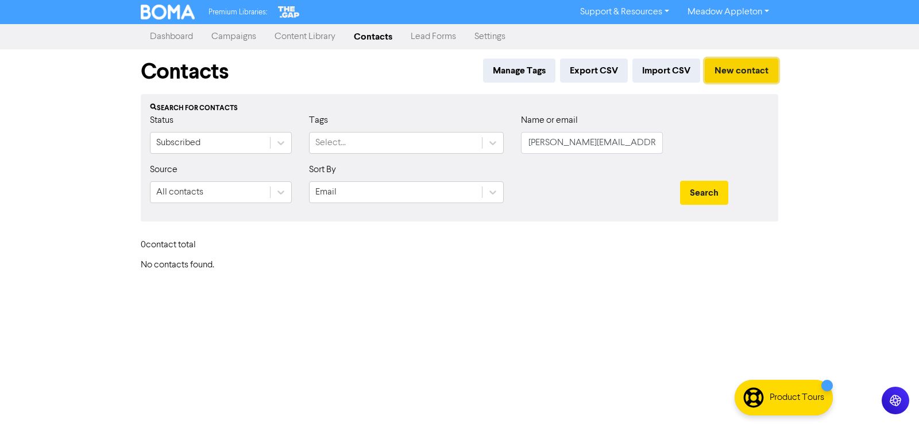
click at [742, 68] on button "New contact" at bounding box center [741, 71] width 73 height 24
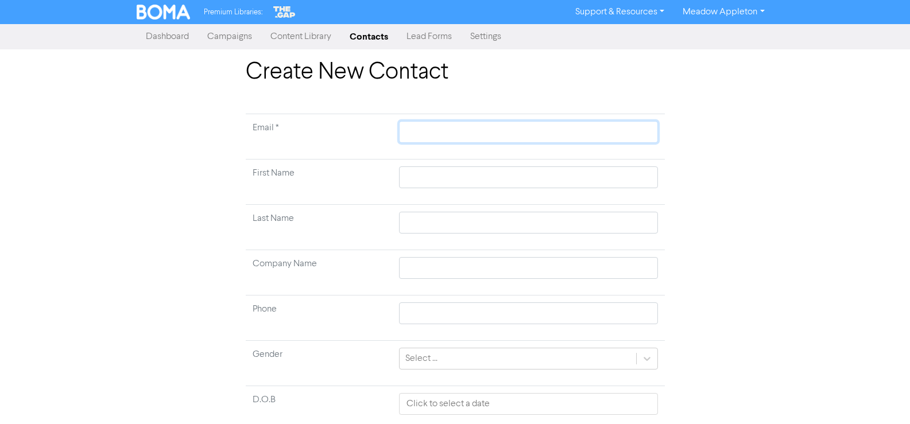
drag, startPoint x: 478, startPoint y: 133, endPoint x: 482, endPoint y: 141, distance: 9.0
click at [478, 133] on input "text" at bounding box center [528, 132] width 258 height 22
paste input "[PERSON_NAME][EMAIL_ADDRESS][DOMAIN_NAME]"
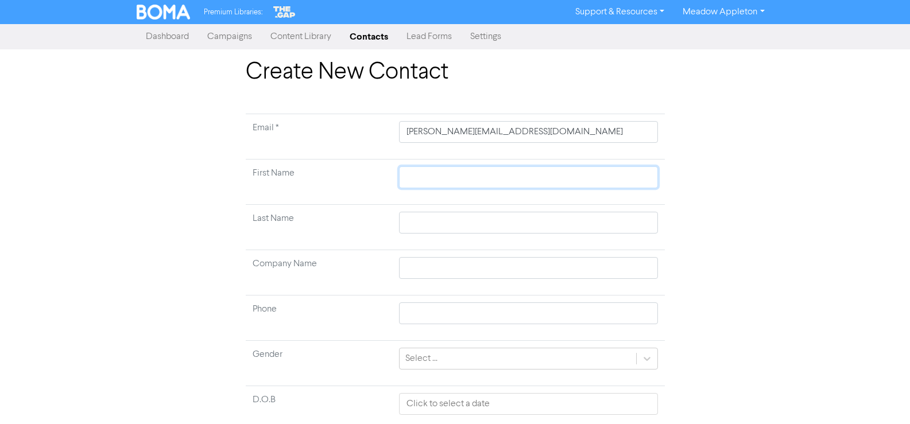
click at [451, 173] on input "text" at bounding box center [528, 178] width 258 height 22
paste input "[PERSON_NAME]"
click at [443, 183] on input "[PERSON_NAME]" at bounding box center [528, 178] width 258 height 22
drag, startPoint x: 435, startPoint y: 212, endPoint x: 461, endPoint y: 212, distance: 25.8
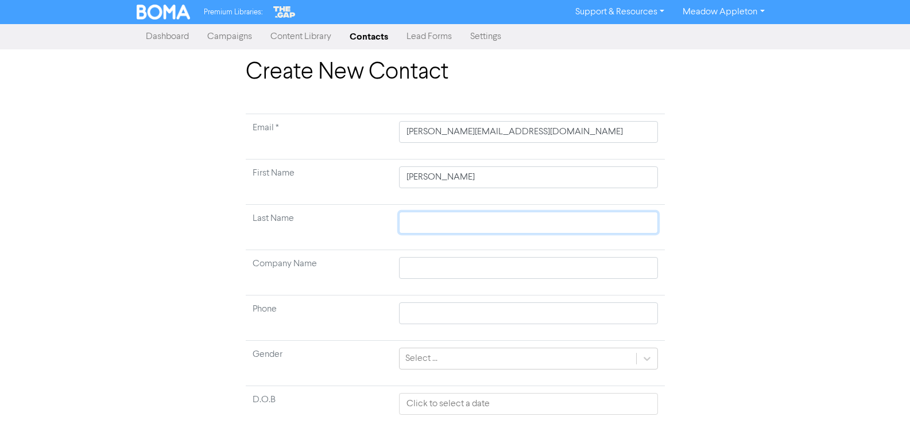
click at [435, 212] on input "text" at bounding box center [528, 223] width 258 height 22
paste input "Irawan"
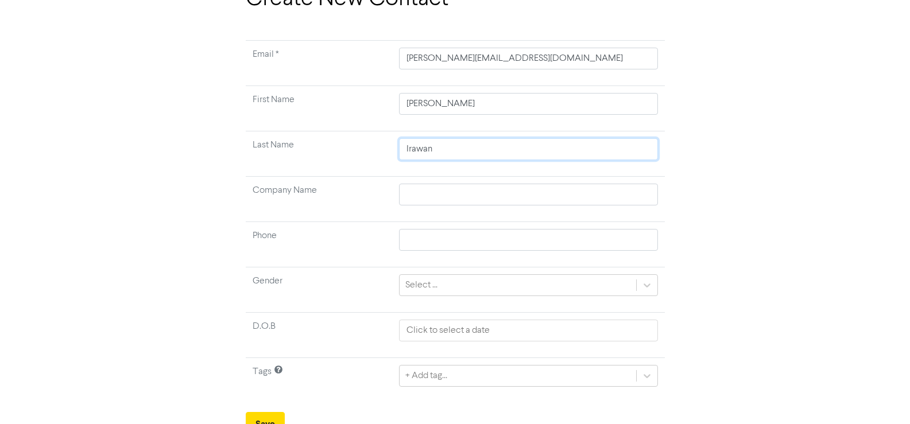
scroll to position [86, 0]
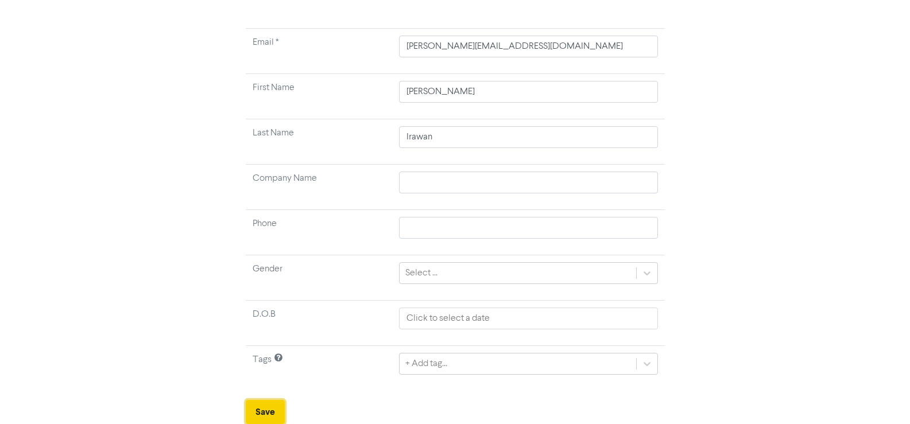
click at [261, 414] on button "Save" at bounding box center [265, 412] width 39 height 24
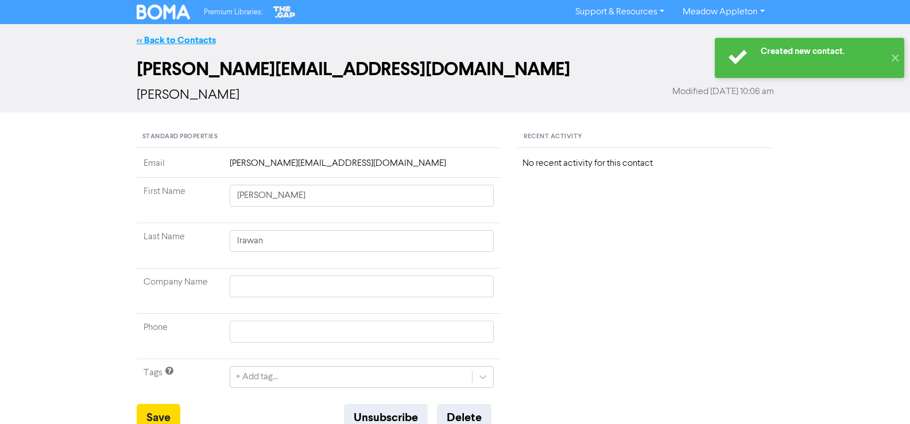
click at [187, 44] on link "<< Back to Contacts" at bounding box center [176, 39] width 79 height 11
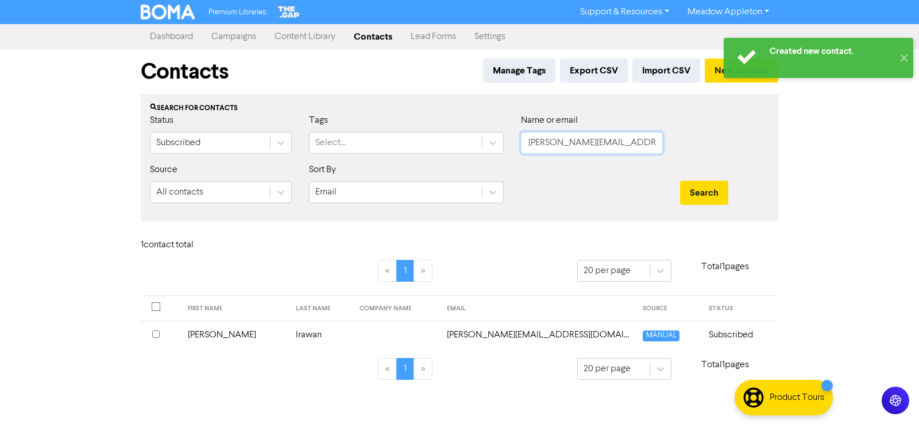
drag, startPoint x: 651, startPoint y: 143, endPoint x: 572, endPoint y: 178, distance: 85.6
click at [404, 162] on div "Status Subscribed Tags Select... Name or email [PERSON_NAME][EMAIL_ADDRESS][DOM…" at bounding box center [459, 138] width 636 height 49
paste input "[PERSON_NAME][EMAIL_ADDRESS][PERSON_NAME][DOMAIN_NAME]"
click at [716, 193] on button "Search" at bounding box center [704, 193] width 48 height 24
